Goal: Register for event/course

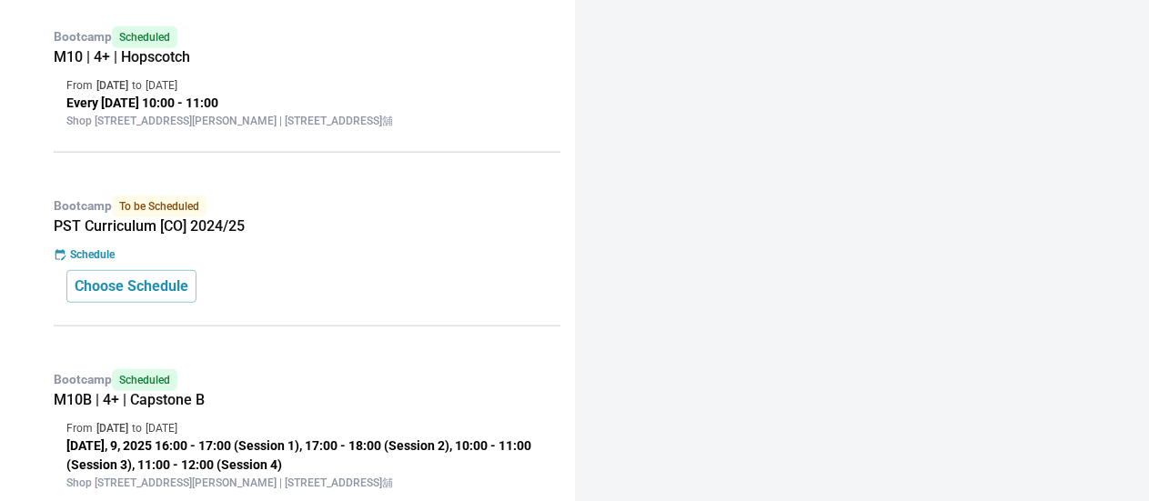
scroll to position [455, 0]
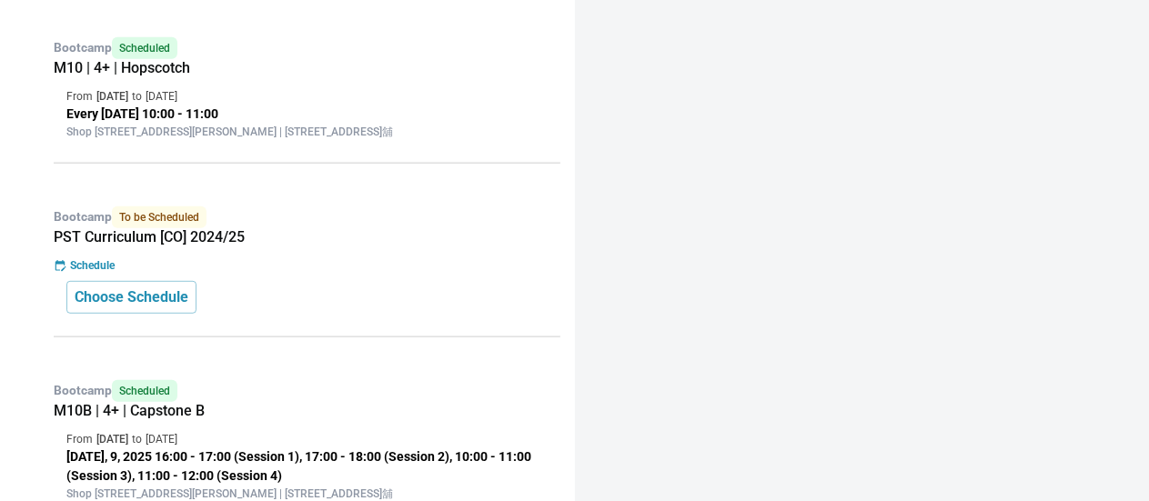
click at [235, 269] on div "Bootcamp To be Scheduled PST Curriculum [CO] 2024/25 Schedule Choose Schedule" at bounding box center [302, 265] width 517 height 145
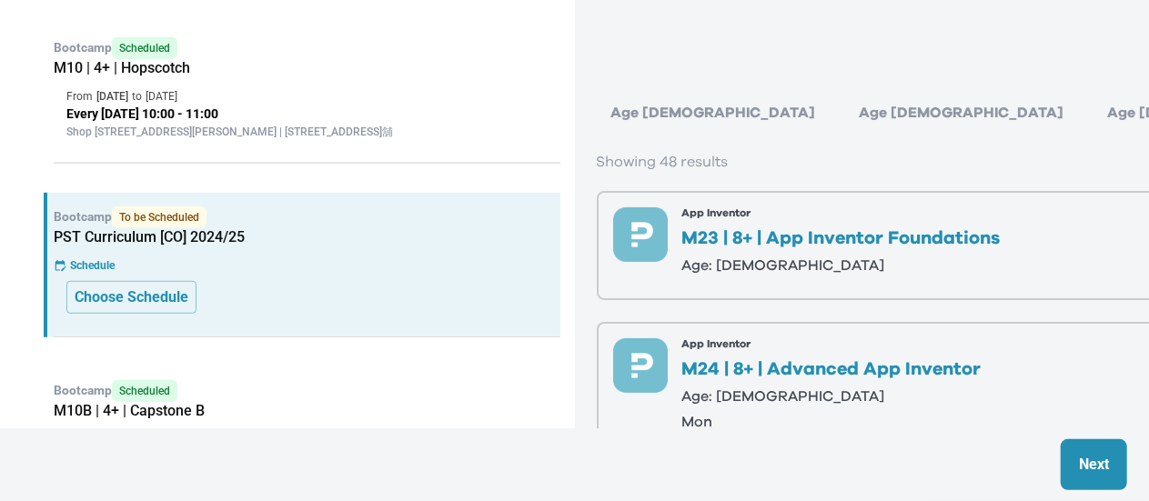
click at [845, 103] on div "Age 6-7" at bounding box center [962, 113] width 234 height 36
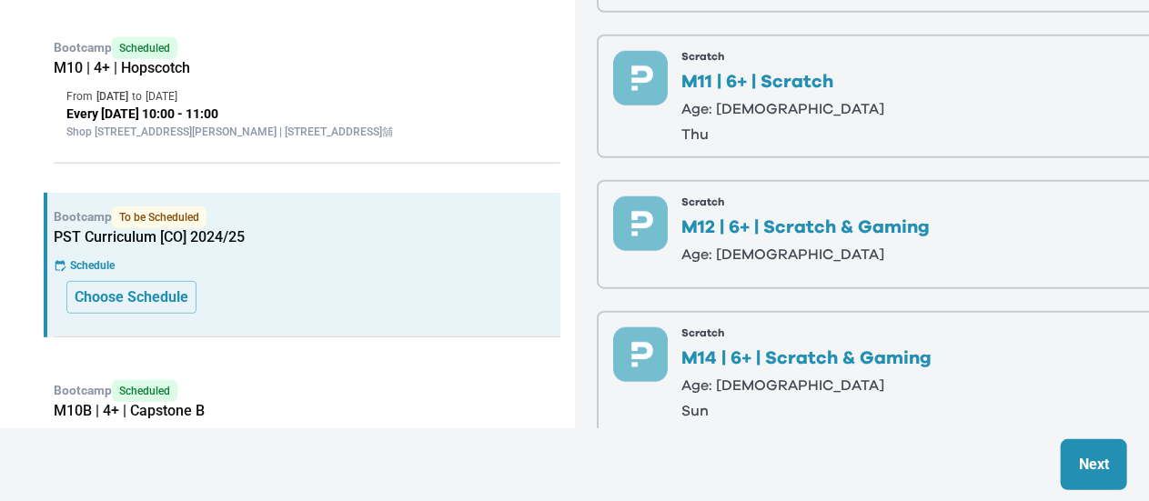
scroll to position [728, 0]
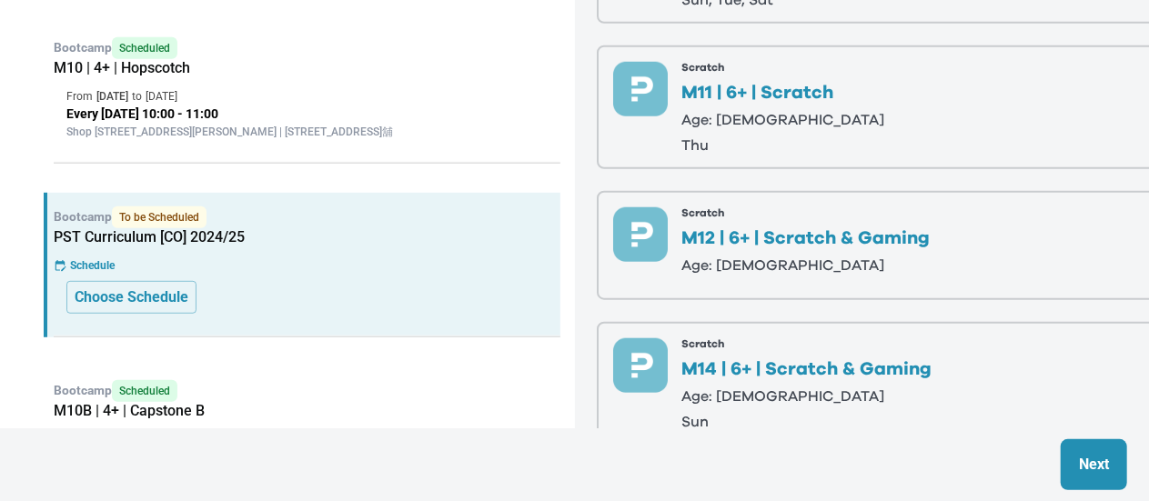
click at [773, 125] on p "Age: 6-7" at bounding box center [783, 120] width 203 height 15
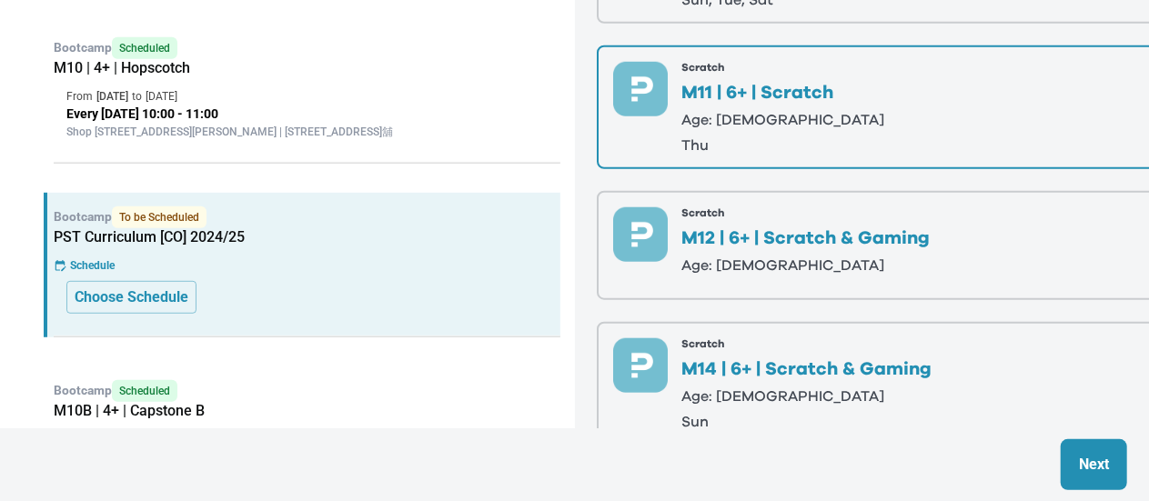
click at [1106, 458] on p "Next" at bounding box center [1094, 465] width 30 height 22
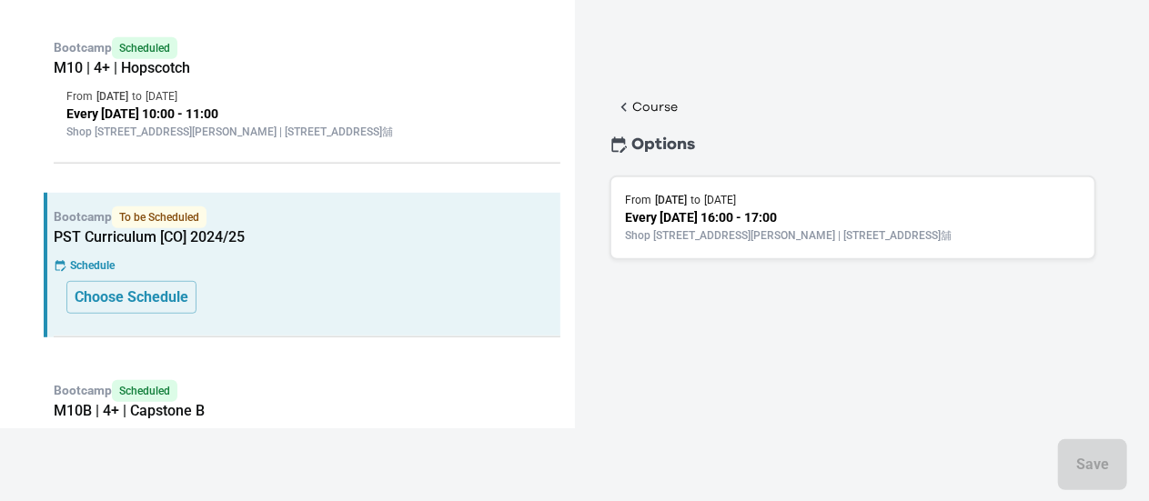
scroll to position [0, 0]
click at [727, 318] on div "Course Options From 11 Sep 2025 to 2 Oct 2025 Every Thursday 16:00 - 17:00 Shop…" at bounding box center [853, 224] width 535 height 258
click at [731, 323] on div "Course Options From 11 Sep 2025 to 2 Oct 2025 Every Thursday 16:00 - 17:00 Shop…" at bounding box center [853, 224] width 535 height 258
click at [641, 123] on div "Options" at bounding box center [853, 145] width 535 height 44
click at [642, 123] on div "Options" at bounding box center [853, 145] width 535 height 44
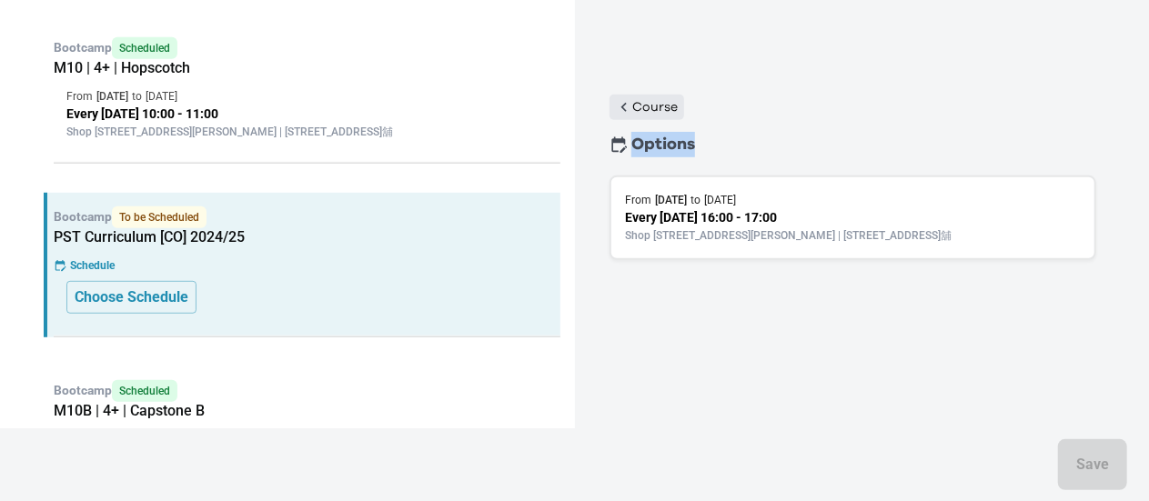
click at [662, 106] on p "Course" at bounding box center [655, 107] width 45 height 18
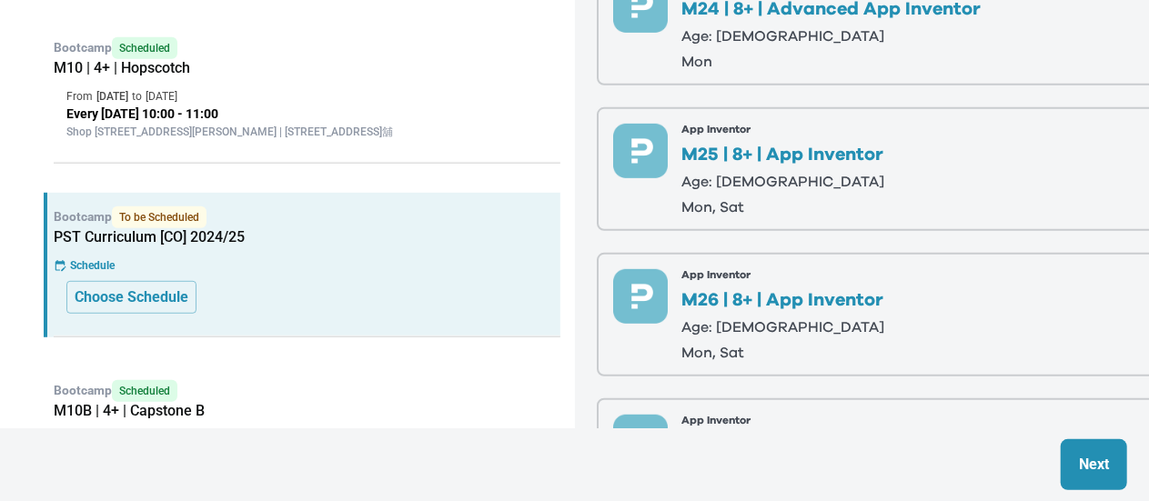
scroll to position [546, 0]
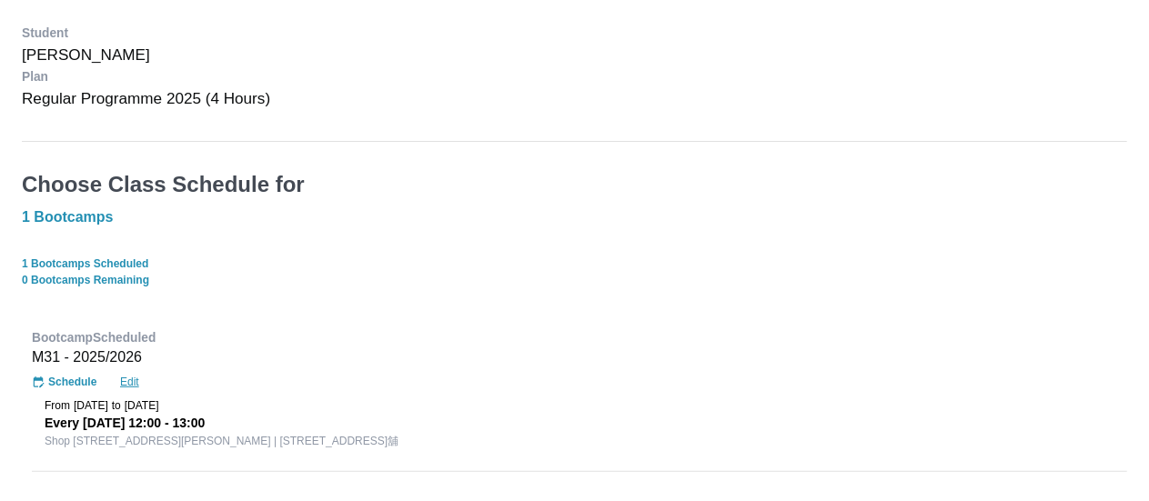
scroll to position [220, 0]
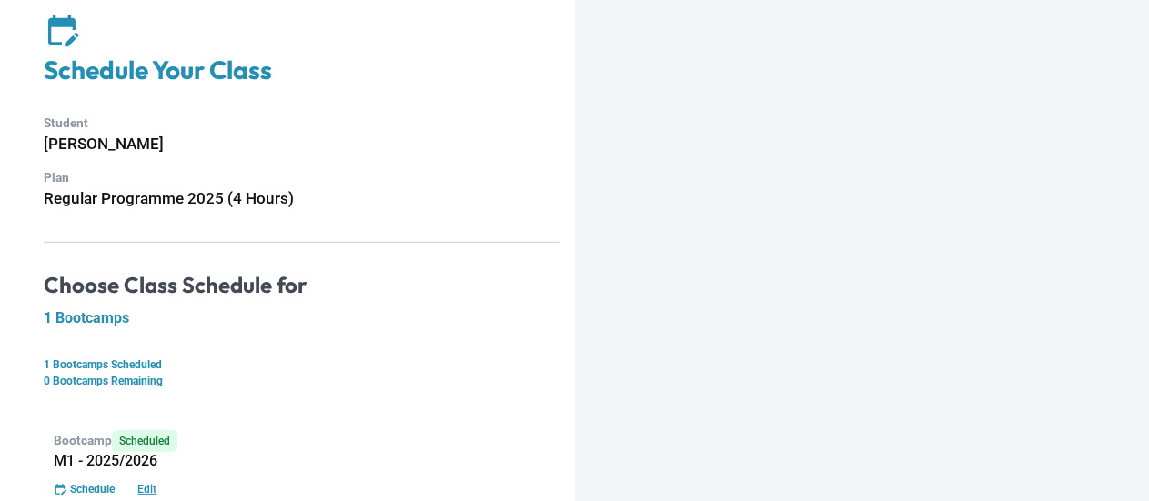
scroll to position [91, 0]
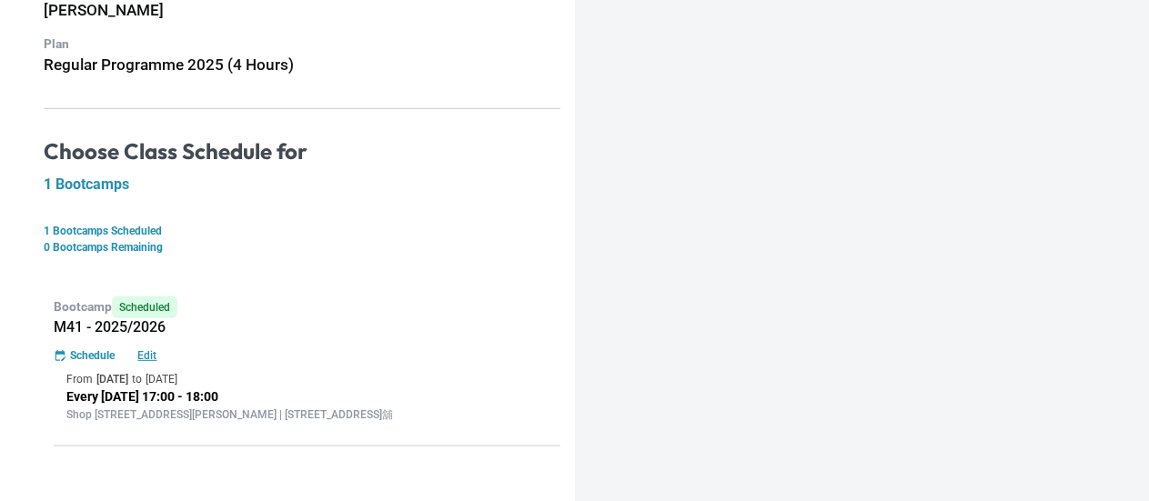
scroll to position [220, 0]
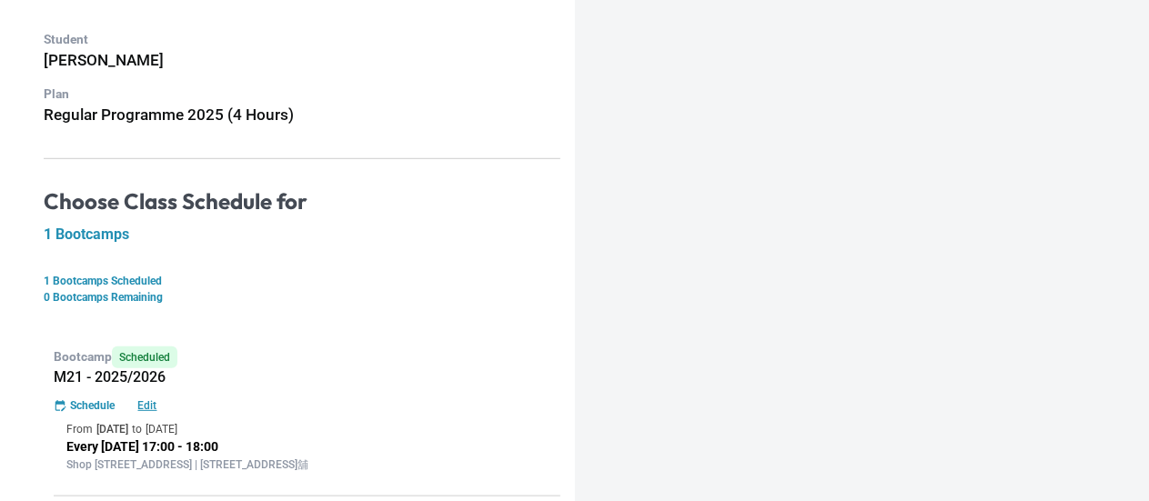
scroll to position [220, 0]
